Goal: Obtain resource: Download file/media

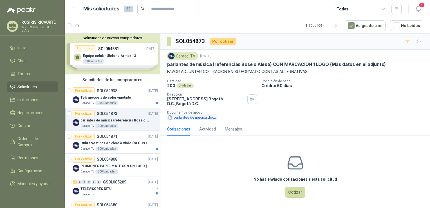
click at [192, 118] on button "parlantes de música.docx" at bounding box center [192, 117] width 50 height 6
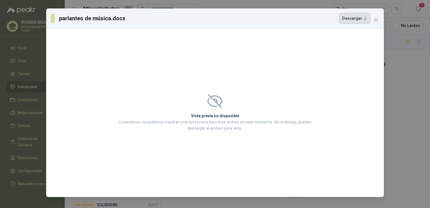
click at [353, 21] on button "Descargar" at bounding box center [354, 18] width 31 height 11
drag, startPoint x: 292, startPoint y: 58, endPoint x: 219, endPoint y: 55, distance: 73.6
click at [219, 55] on div "Vista previa no disponible Lo sentimos, no podemos mostrar una vista previa par…" at bounding box center [215, 112] width 338 height 168
click at [375, 21] on icon "close" at bounding box center [376, 19] width 3 height 3
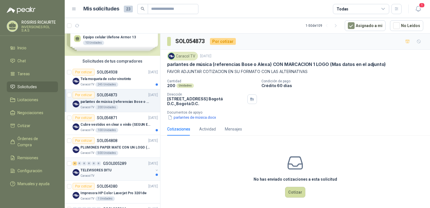
scroll to position [28, 0]
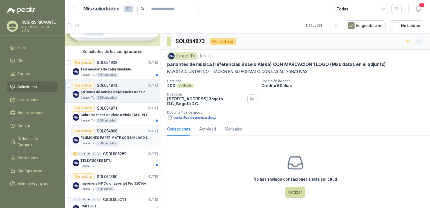
click at [131, 144] on div "Caracol TV 500 Unidades" at bounding box center [119, 143] width 77 height 5
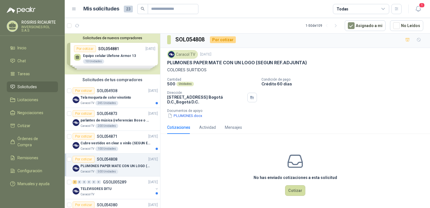
click at [121, 65] on div "Solicitudes de nuevos compradores Por cotizar SOL054881 [DATE] Equipo celular U…" at bounding box center [112, 54] width 95 height 41
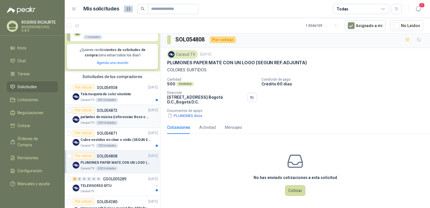
scroll to position [113, 0]
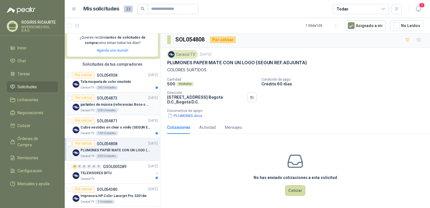
click at [125, 113] on article "Por cotizar SOL054873 [DATE] parlantes de música (referencias Bose o Alexa) CON…" at bounding box center [112, 103] width 95 height 23
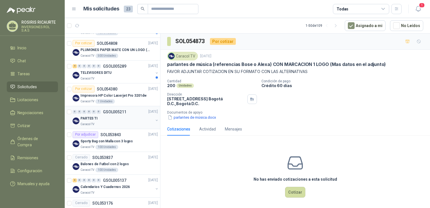
scroll to position [225, 0]
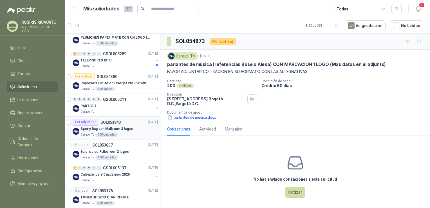
click at [130, 135] on div "Caracol TV 100 Unidades" at bounding box center [119, 134] width 77 height 5
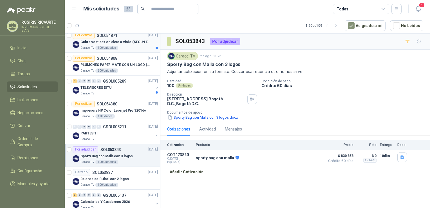
scroll to position [225, 0]
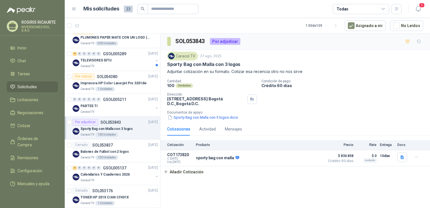
click at [122, 135] on div "Caracol TV 100 Unidades" at bounding box center [119, 134] width 77 height 5
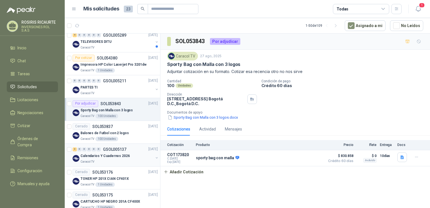
scroll to position [253, 0]
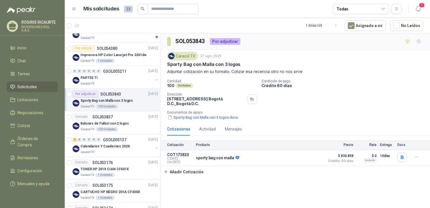
click at [139, 104] on div "Caracol TV 100 Unidades" at bounding box center [119, 106] width 77 height 5
click at [139, 103] on div "Sporty Bag con Malla con 3 logos" at bounding box center [119, 100] width 77 height 7
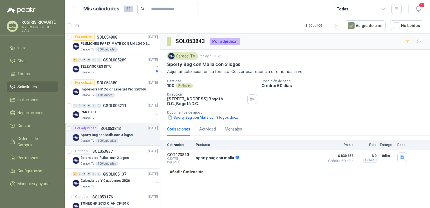
scroll to position [225, 0]
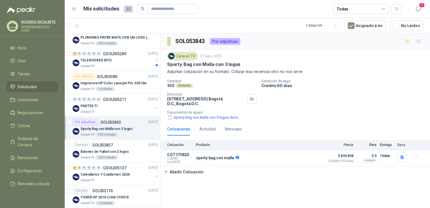
click at [83, 119] on div "Por adjudicar" at bounding box center [86, 122] width 26 height 7
click at [83, 122] on div "Por adjudicar" at bounding box center [86, 122] width 26 height 7
click at [218, 158] on p "sporty bag con malla" at bounding box center [217, 157] width 43 height 5
click at [312, 159] on button "Detalles" at bounding box center [309, 158] width 26 height 8
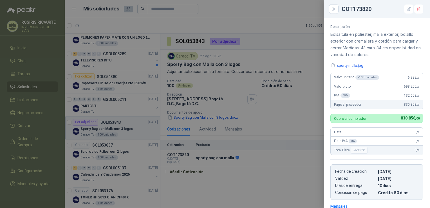
scroll to position [0, 0]
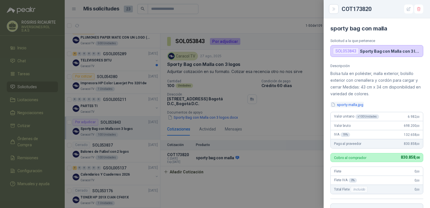
click at [347, 106] on button "sporty malla.jpg" at bounding box center [348, 105] width 34 height 6
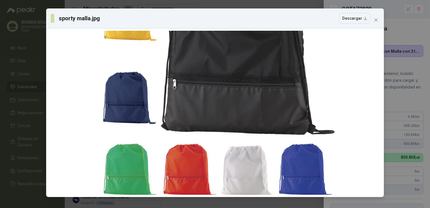
click at [405, 35] on div "sporty malla.jpg Descargar" at bounding box center [215, 104] width 430 height 208
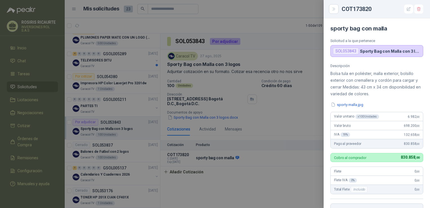
click at [282, 122] on div at bounding box center [215, 104] width 430 height 208
